Goal: Task Accomplishment & Management: Complete application form

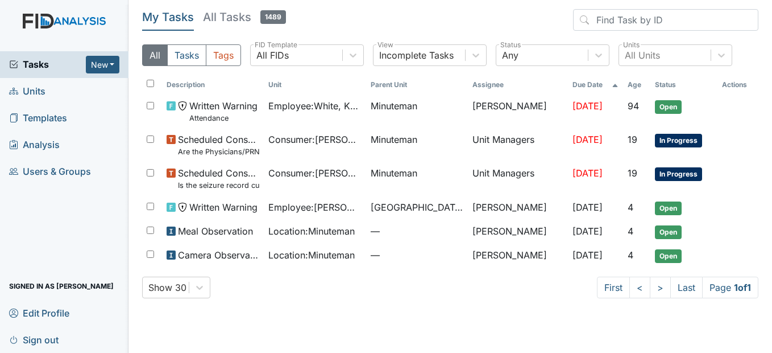
click at [55, 93] on link "Units" at bounding box center [64, 91] width 129 height 27
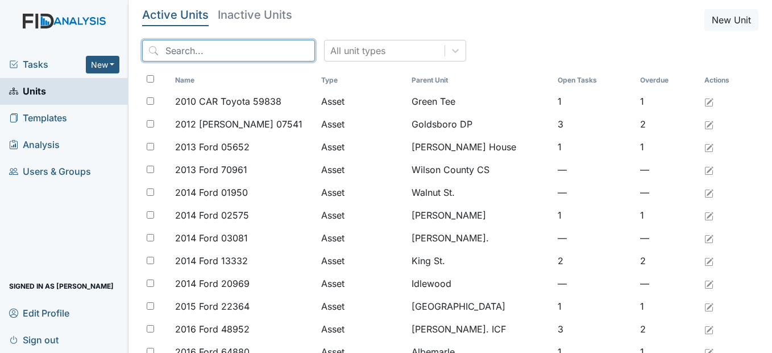
click at [205, 52] on input "search" at bounding box center [228, 51] width 173 height 22
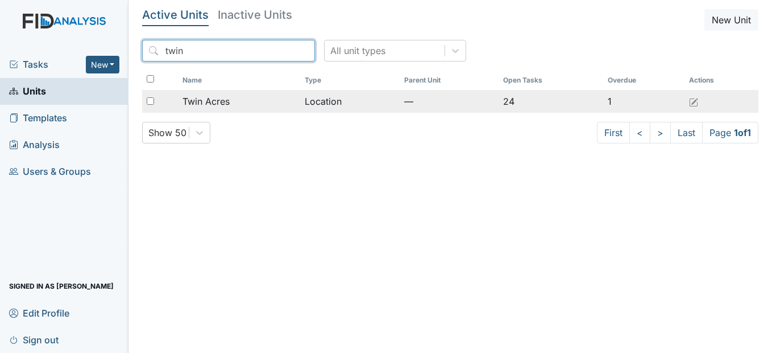
type input "twin"
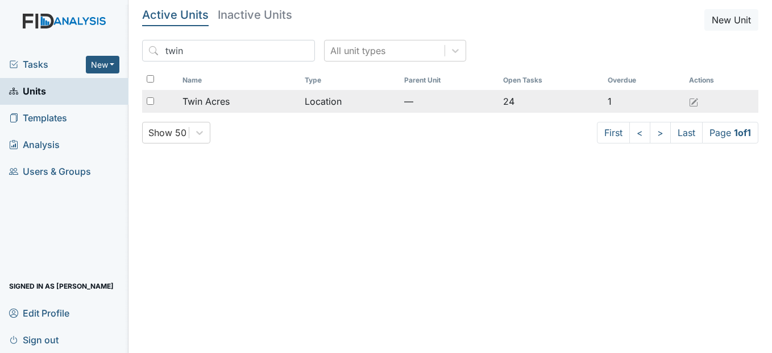
click at [214, 102] on span "Twin Acres" at bounding box center [206, 101] width 47 height 14
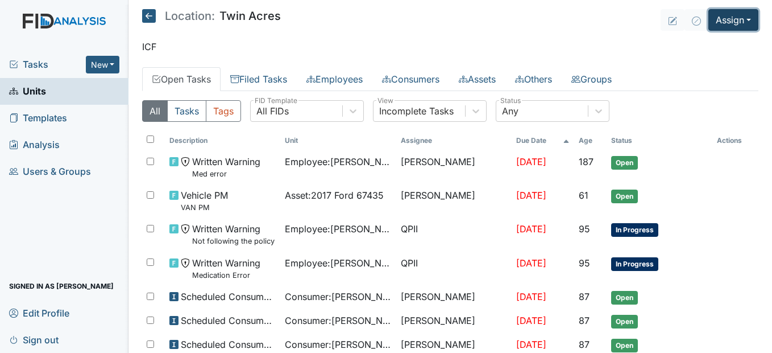
click at [742, 14] on button "Assign" at bounding box center [734, 20] width 50 height 22
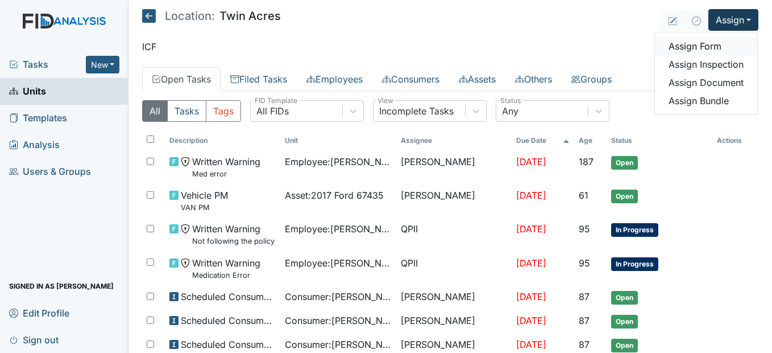
click at [716, 48] on link "Assign Form" at bounding box center [706, 46] width 102 height 18
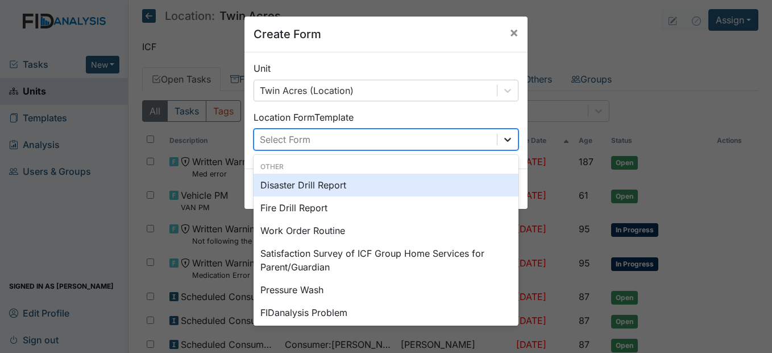
click at [498, 138] on div at bounding box center [508, 139] width 20 height 20
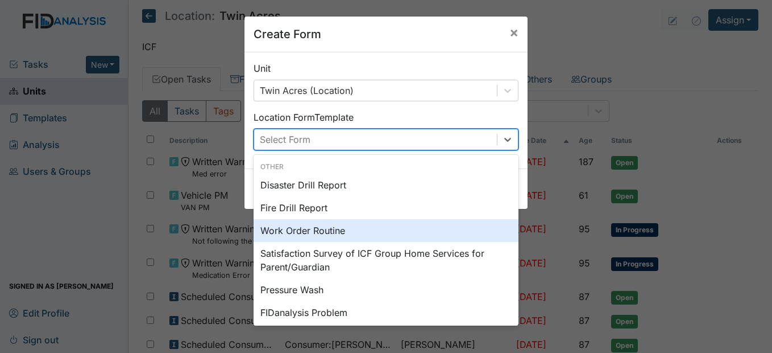
click at [325, 233] on div "Work Order Routine" at bounding box center [386, 230] width 265 height 23
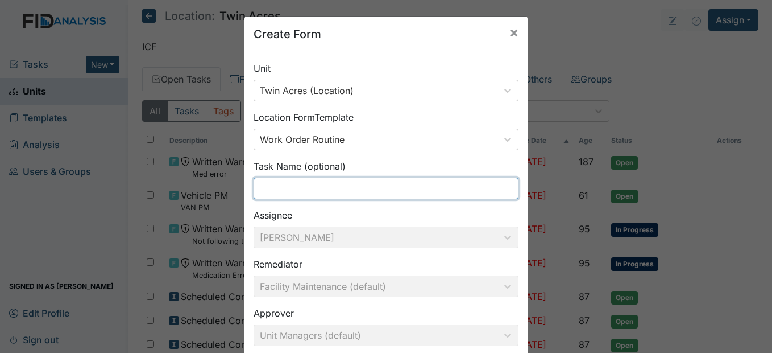
click at [277, 191] on input "text" at bounding box center [386, 188] width 265 height 22
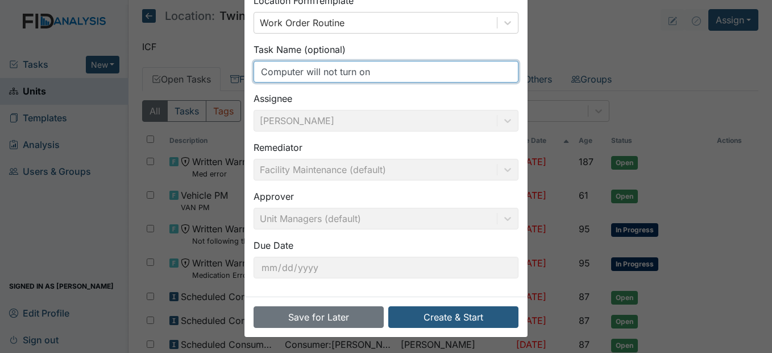
scroll to position [117, 0]
type input "Computer will not turn on"
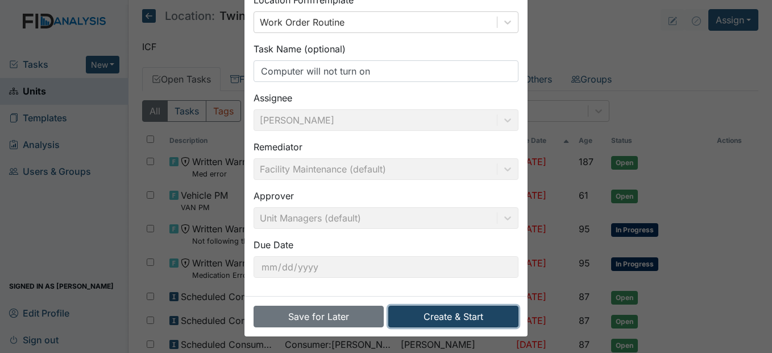
click at [440, 313] on button "Create & Start" at bounding box center [453, 316] width 130 height 22
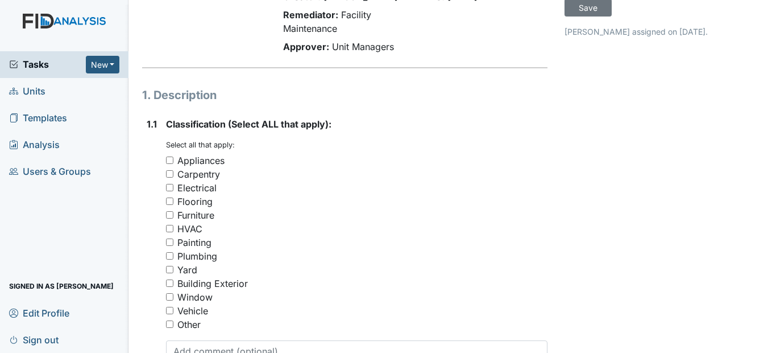
scroll to position [114, 0]
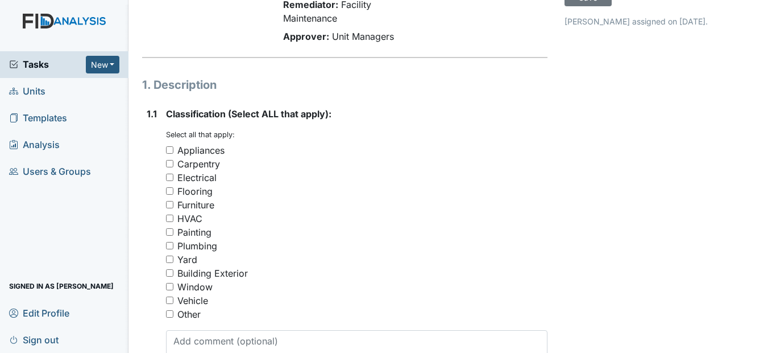
click at [171, 154] on input "Appliances" at bounding box center [169, 149] width 7 height 7
checkbox input "false"
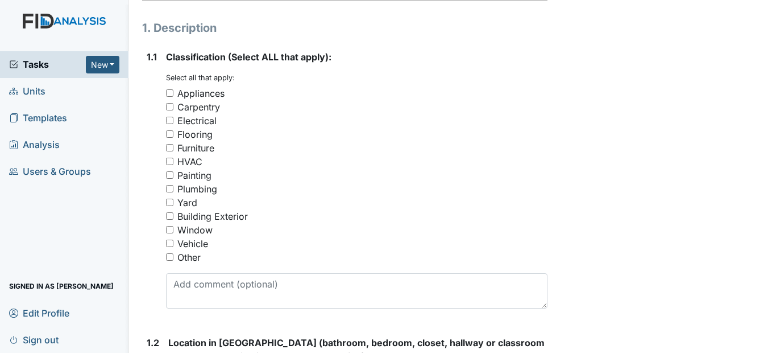
click at [168, 260] on input "Other" at bounding box center [169, 256] width 7 height 7
checkbox input "true"
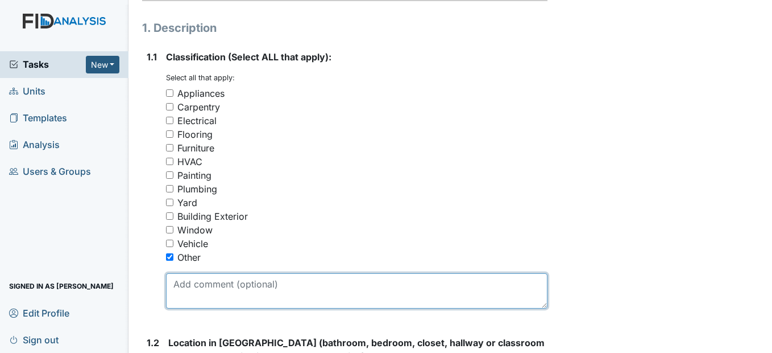
click at [184, 308] on textarea at bounding box center [356, 290] width 381 height 35
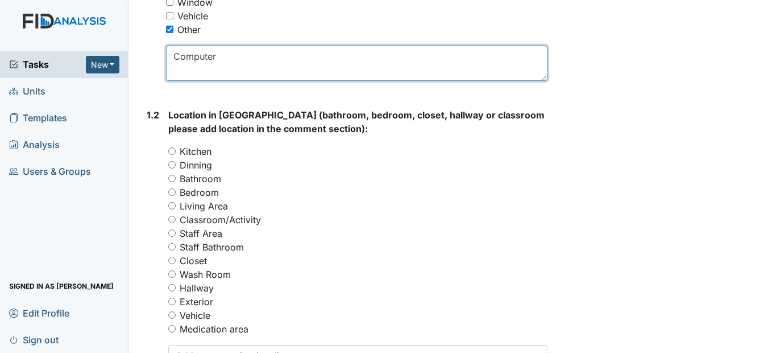
scroll to position [455, 0]
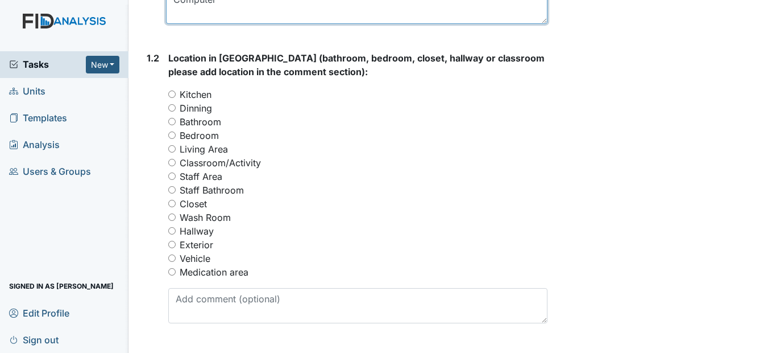
type textarea "Computer"
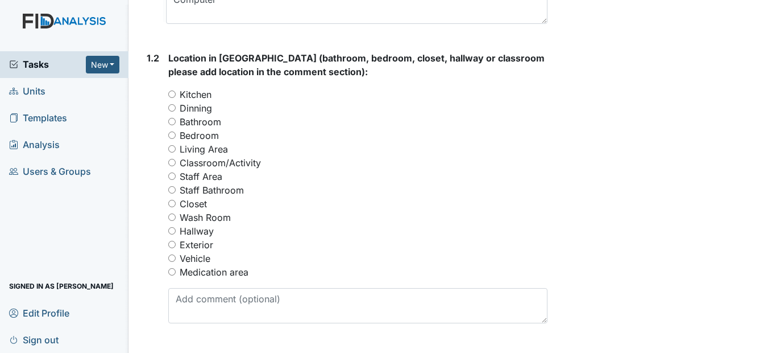
click at [173, 275] on input "Medication area" at bounding box center [171, 271] width 7 height 7
radio input "true"
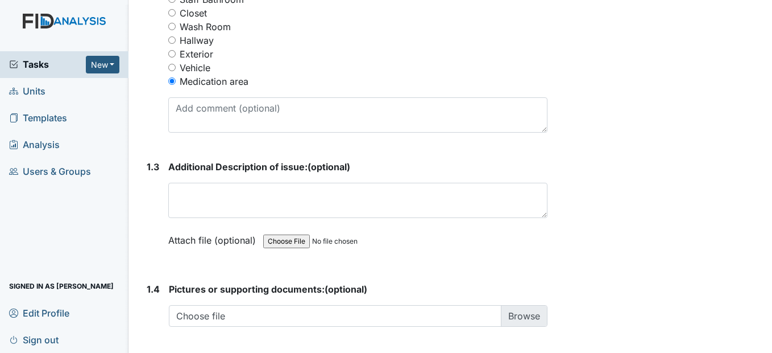
scroll to position [626, 0]
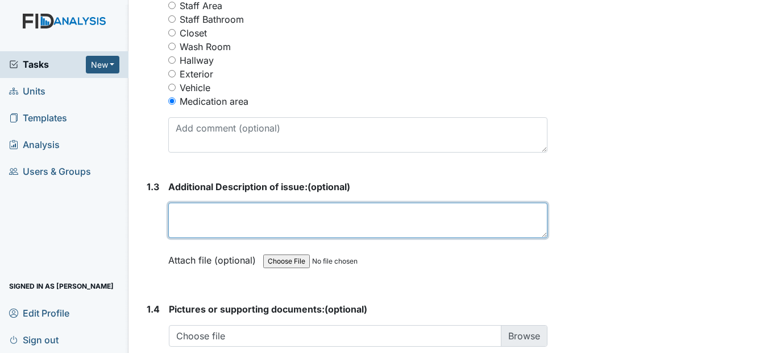
click at [185, 238] on textarea at bounding box center [357, 219] width 379 height 35
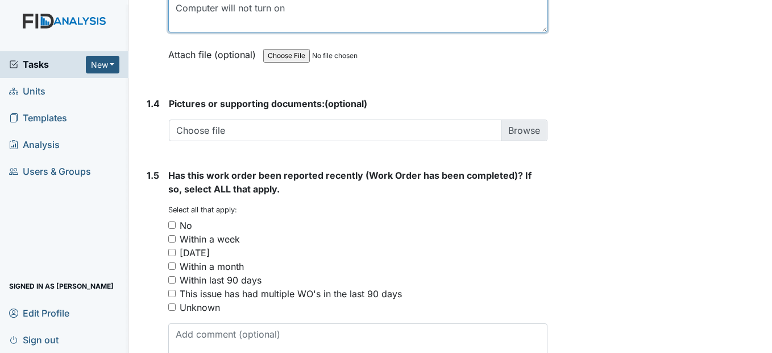
scroll to position [853, 0]
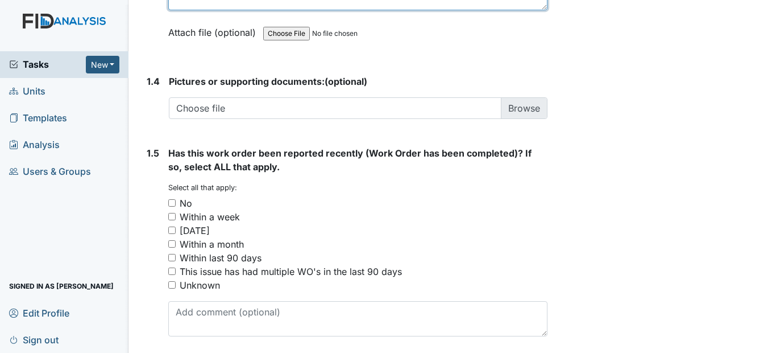
type textarea "Computer will not turn on"
click at [172, 206] on input "No" at bounding box center [171, 202] width 7 height 7
checkbox input "true"
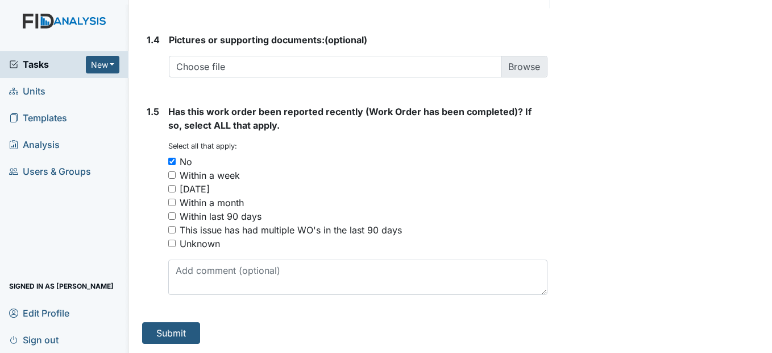
scroll to position [922, 0]
click at [175, 339] on button "Submit" at bounding box center [171, 333] width 58 height 22
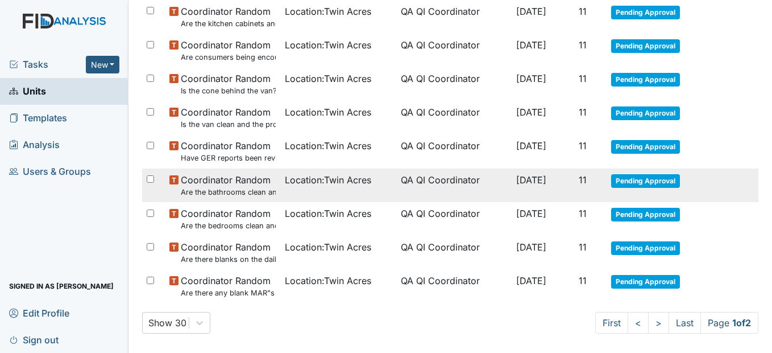
scroll to position [834, 0]
